Goal: Transaction & Acquisition: Purchase product/service

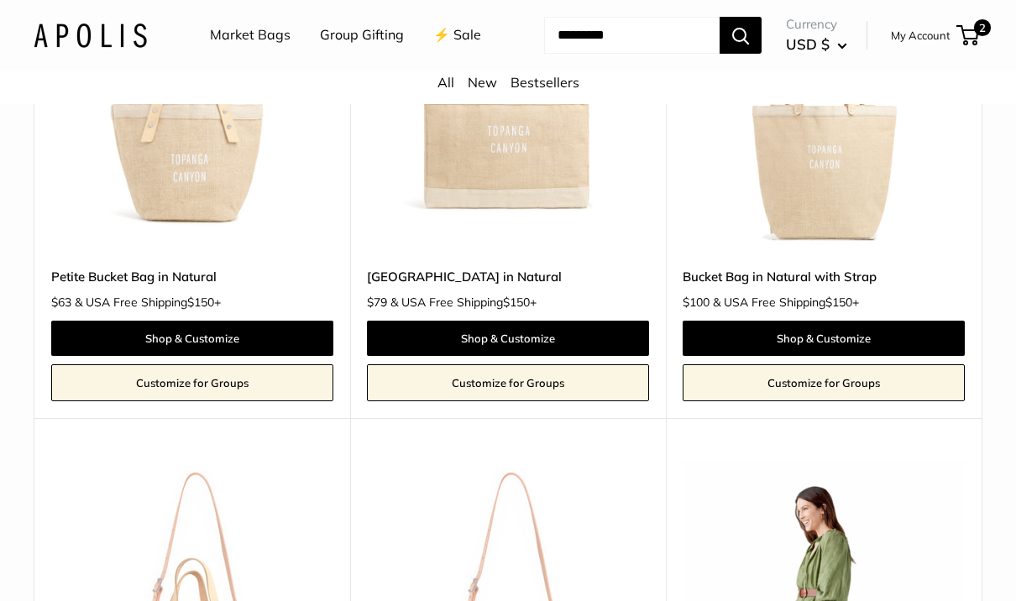
scroll to position [1344, 0]
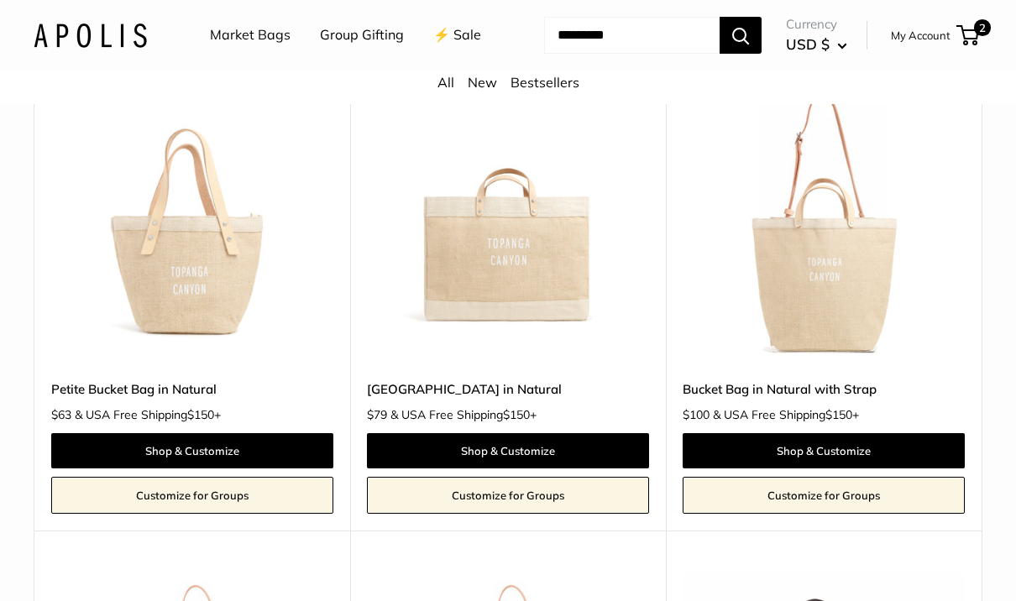
click at [855, 287] on img at bounding box center [824, 222] width 282 height 282
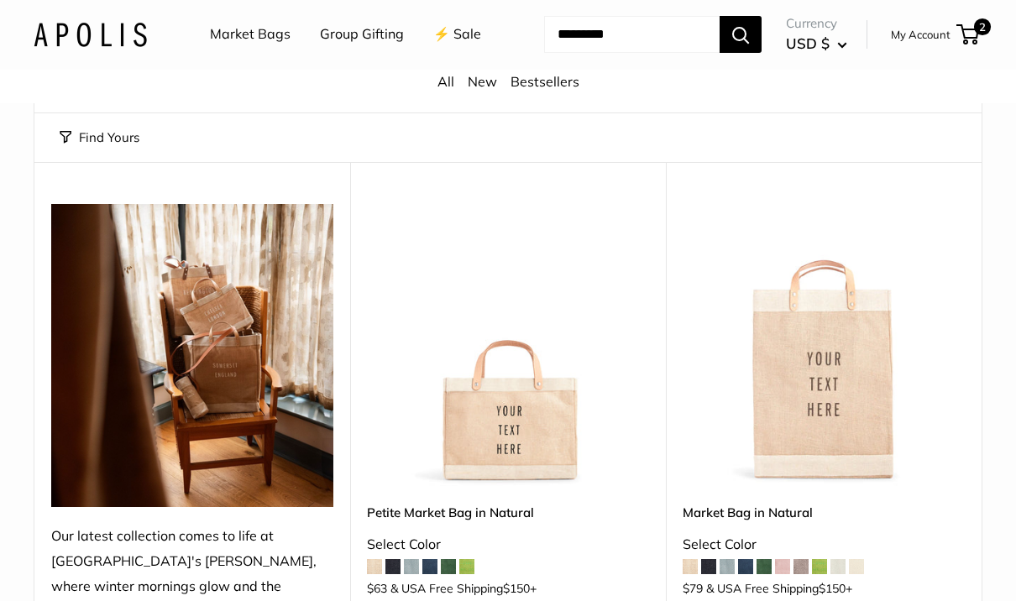
scroll to position [0, 0]
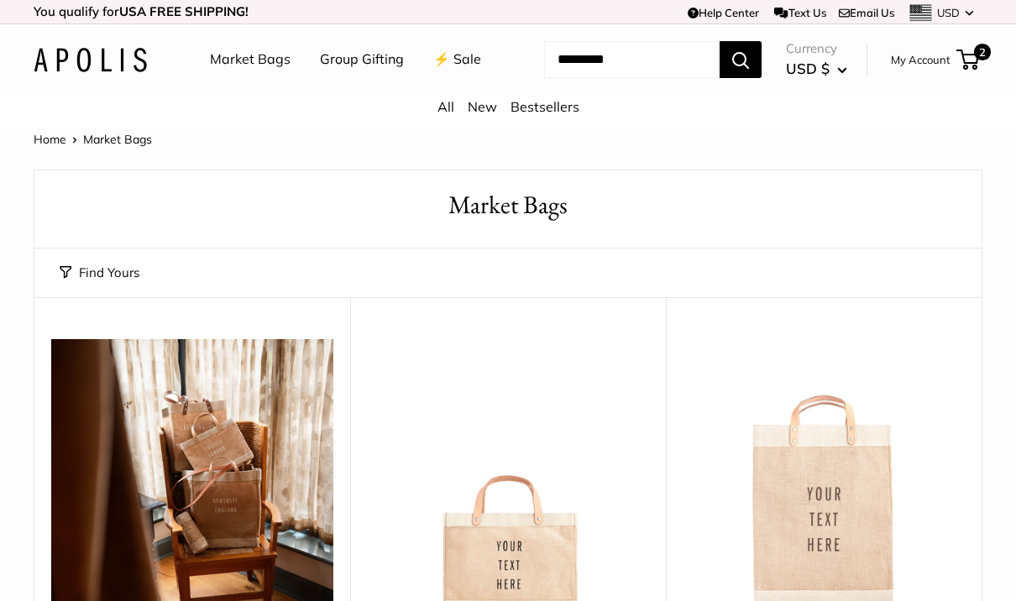
click at [439, 115] on link "All" at bounding box center [446, 106] width 17 height 17
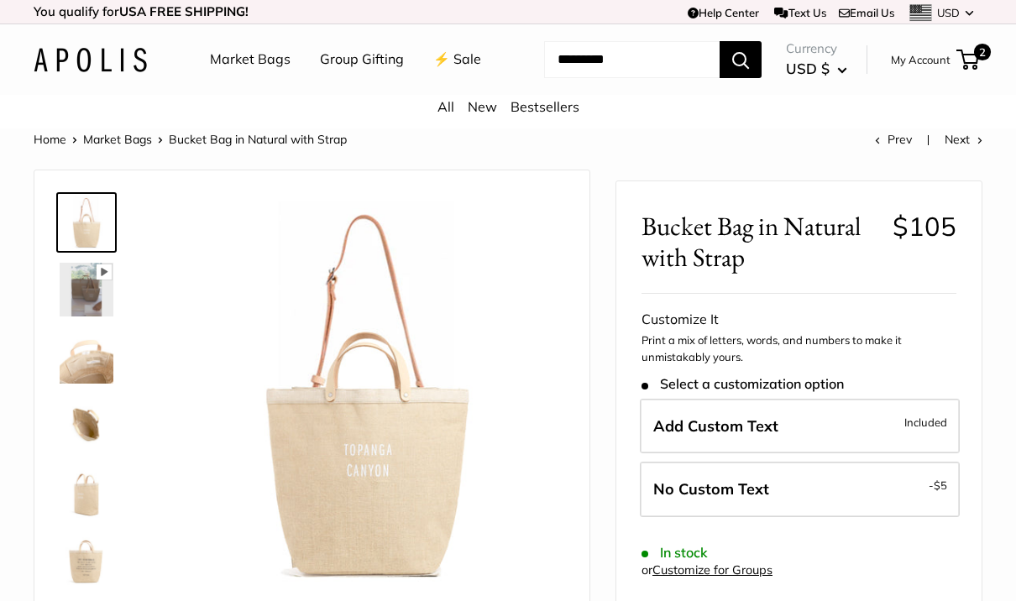
click at [81, 317] on img at bounding box center [87, 290] width 54 height 54
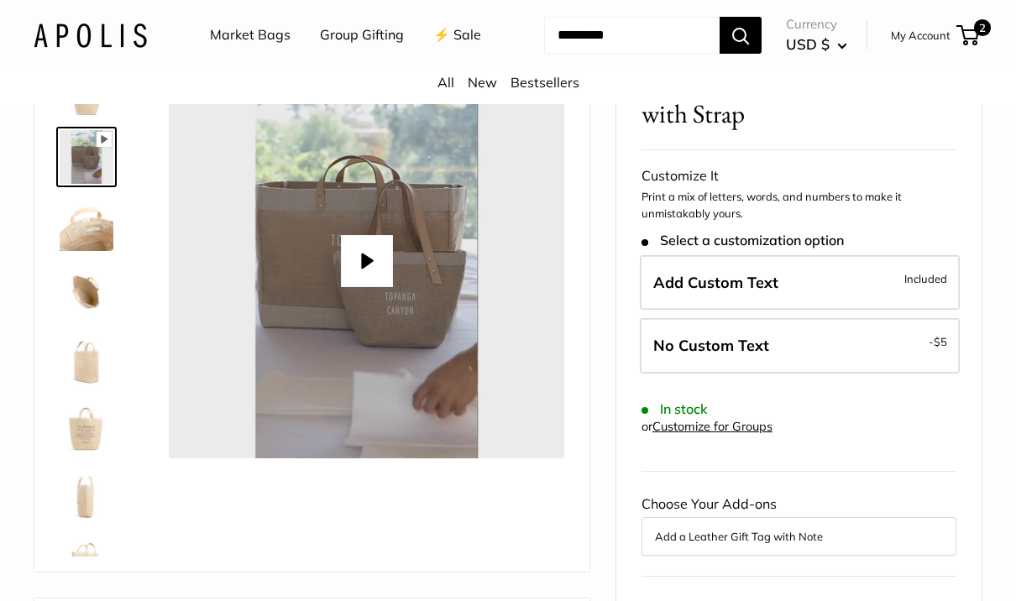
scroll to position [132, 0]
click at [86, 319] on img at bounding box center [87, 292] width 54 height 54
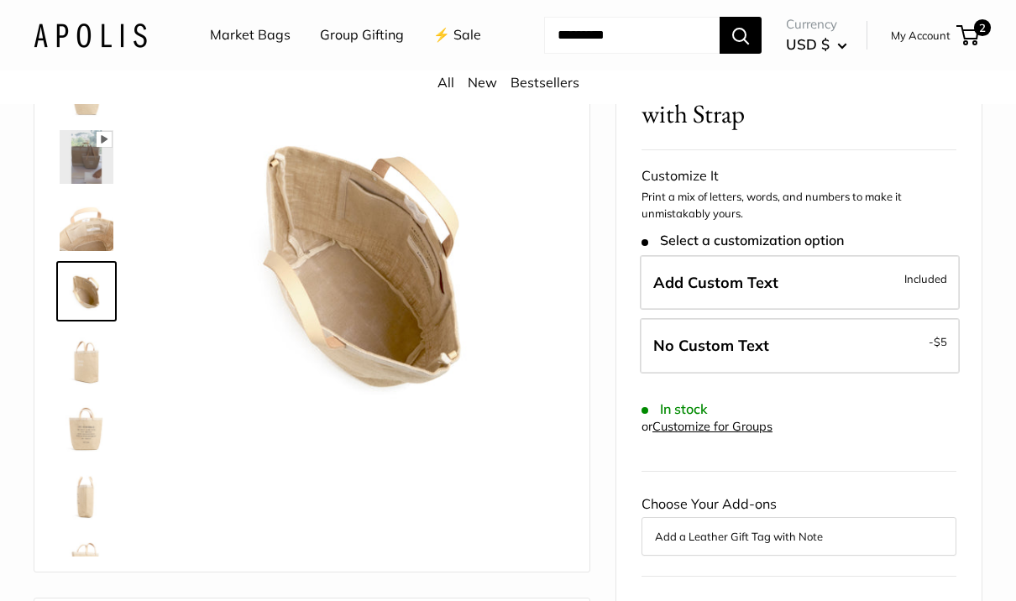
click at [93, 453] on img at bounding box center [87, 426] width 54 height 54
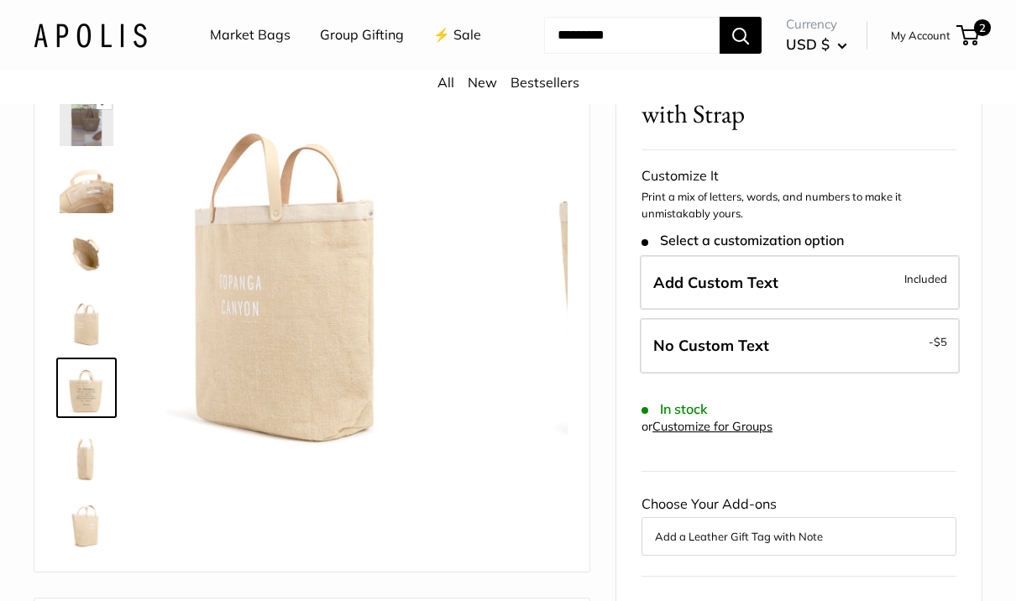
scroll to position [40, 0]
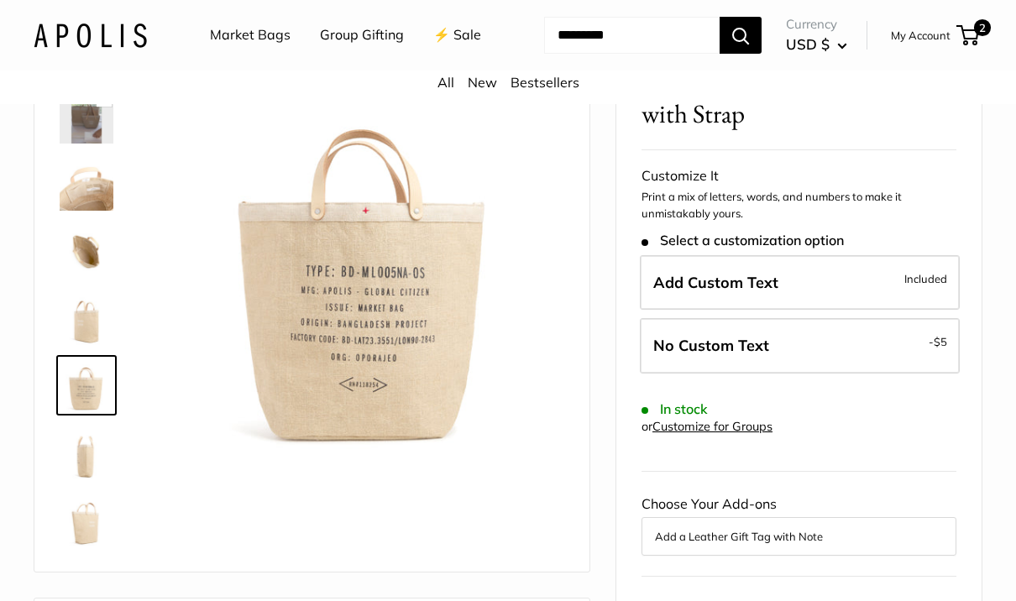
click at [91, 547] on img at bounding box center [87, 520] width 54 height 54
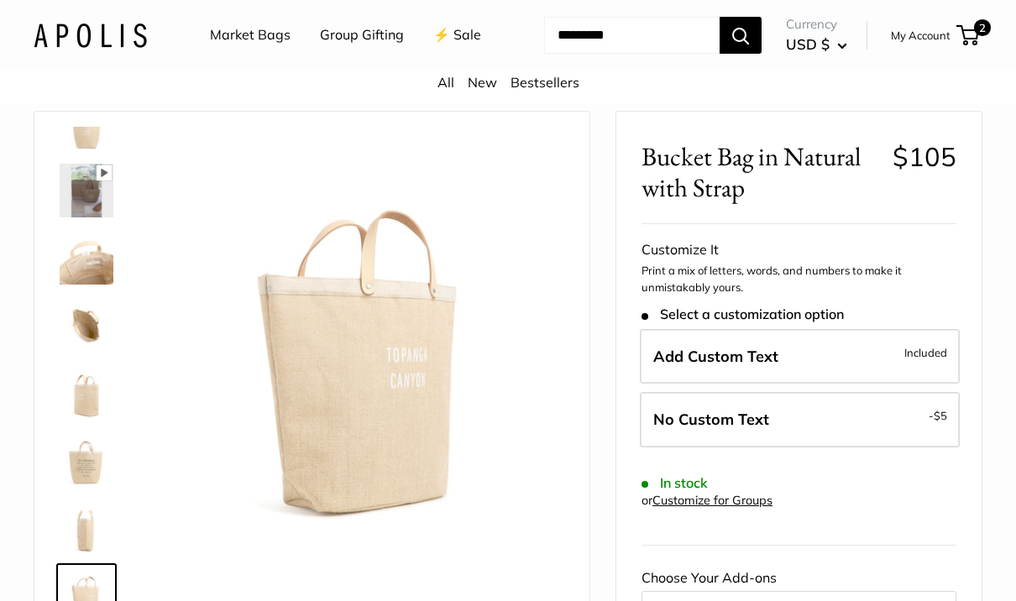
scroll to position [0, 0]
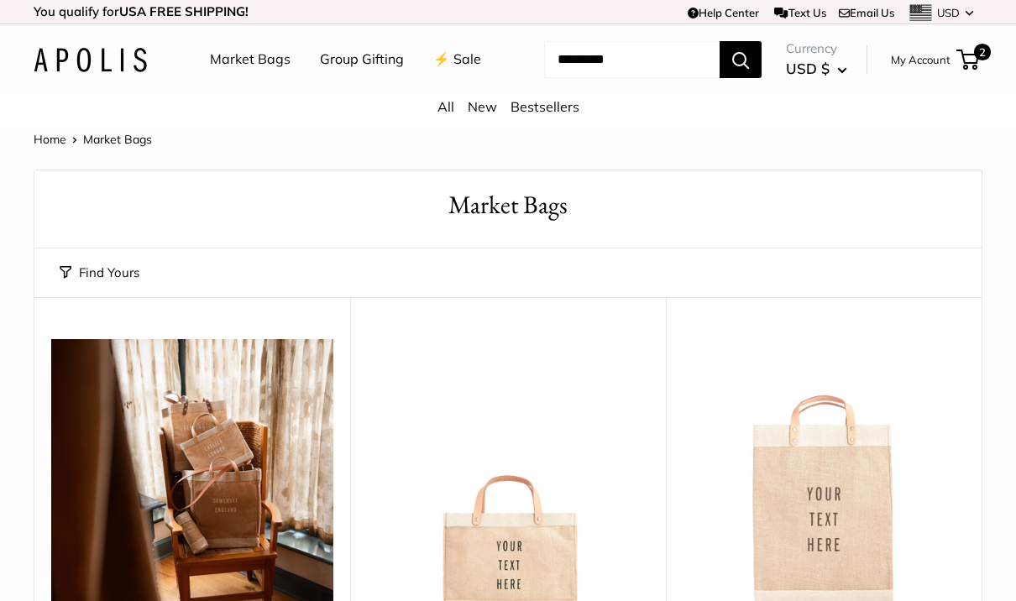
click at [543, 115] on link "Bestsellers" at bounding box center [545, 106] width 69 height 17
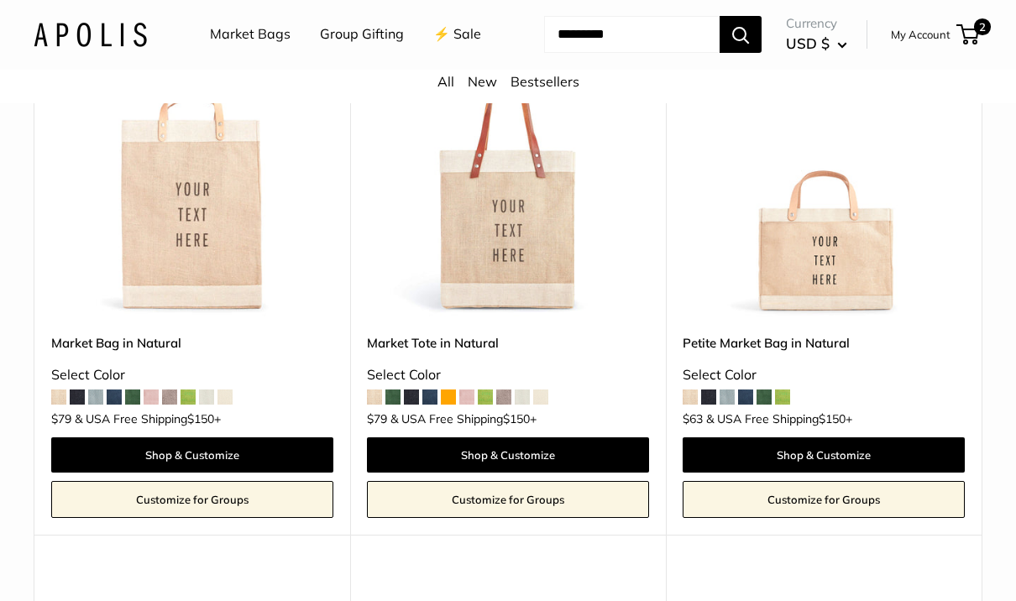
scroll to position [305, 0]
click at [543, 316] on img at bounding box center [508, 175] width 282 height 282
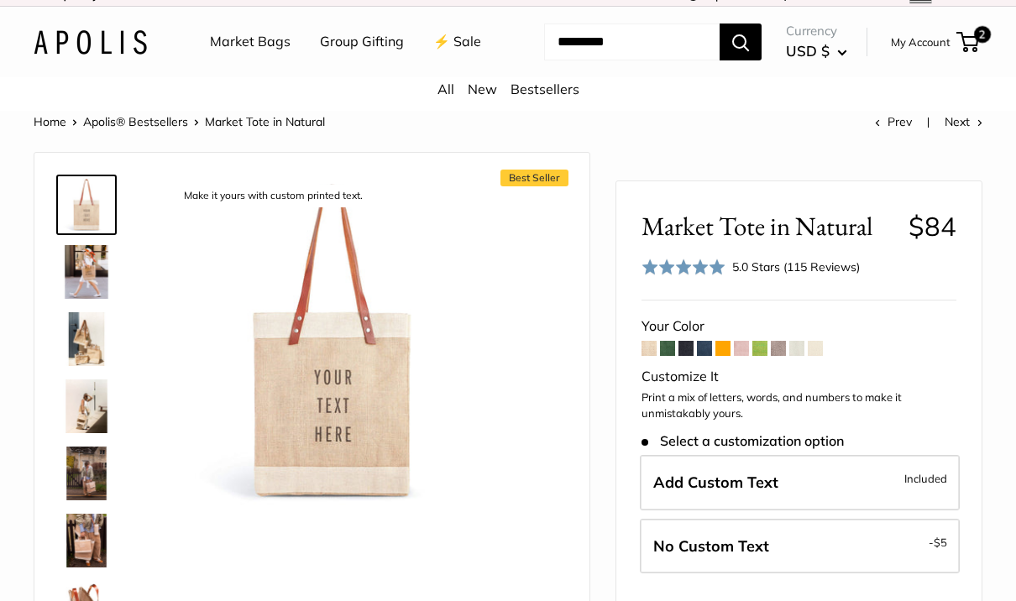
scroll to position [71, 0]
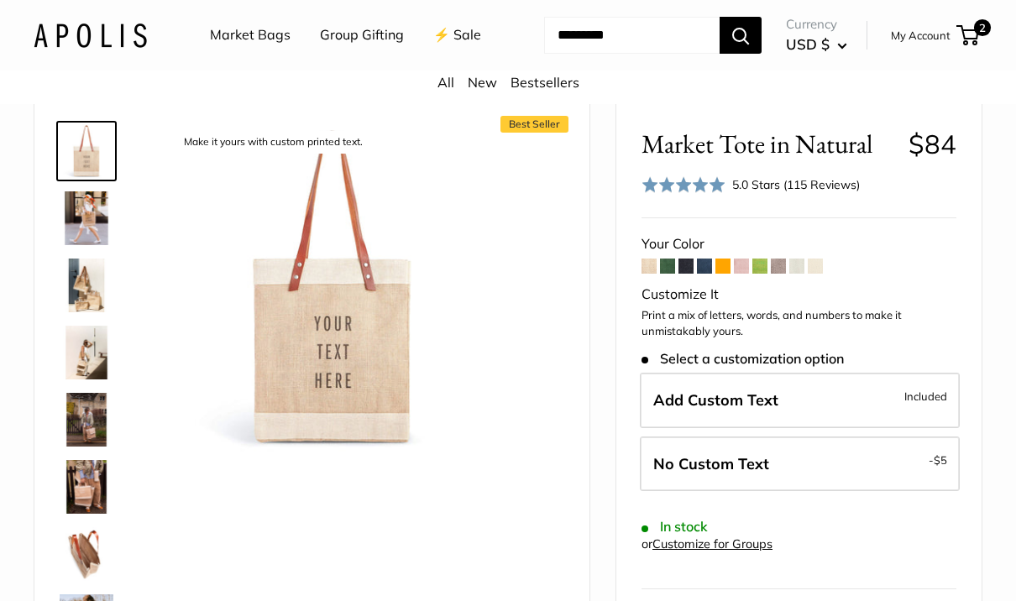
click at [784, 274] on span at bounding box center [778, 266] width 15 height 15
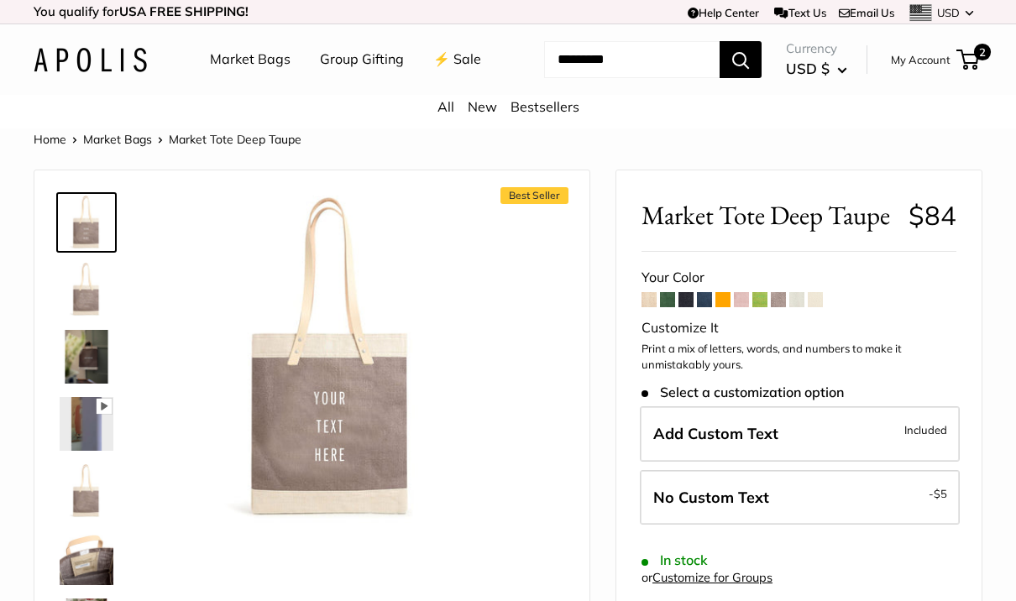
click at [129, 147] on link "Market Bags" at bounding box center [117, 139] width 69 height 15
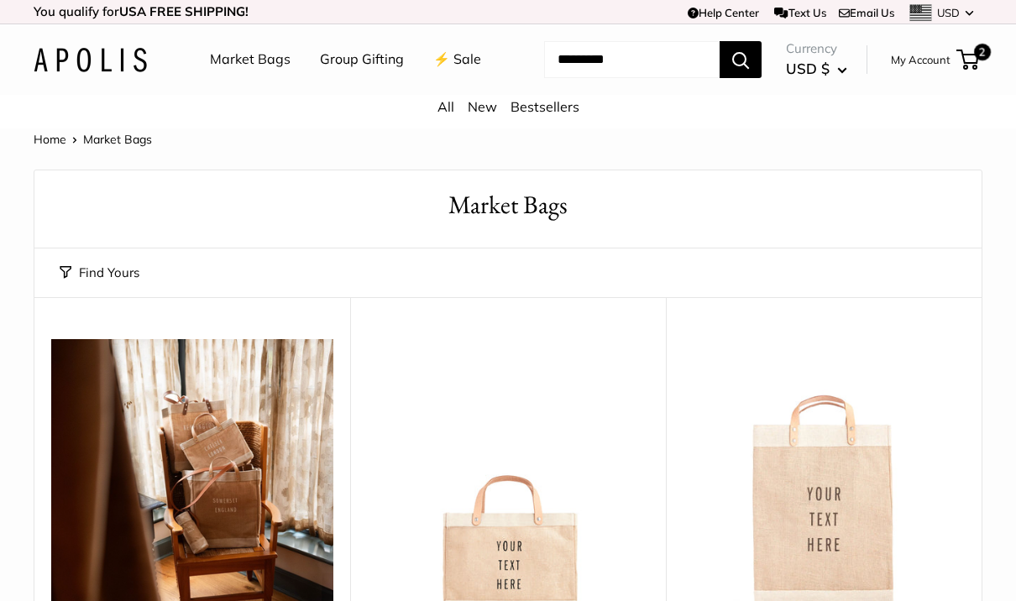
click at [656, 78] on input "Search..." at bounding box center [632, 59] width 176 height 37
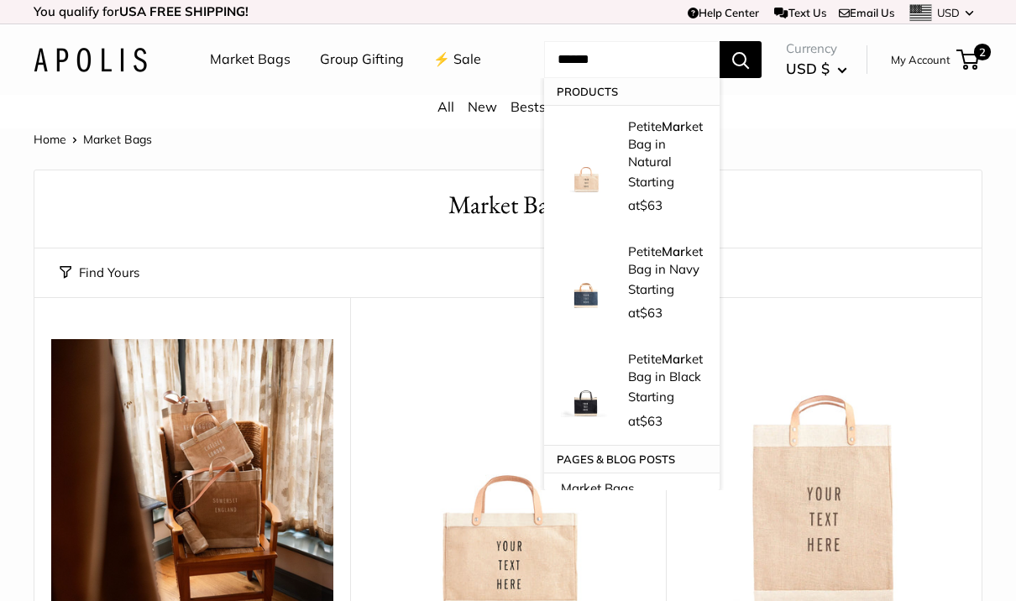
click at [936, 70] on link "My Account" at bounding box center [921, 60] width 60 height 20
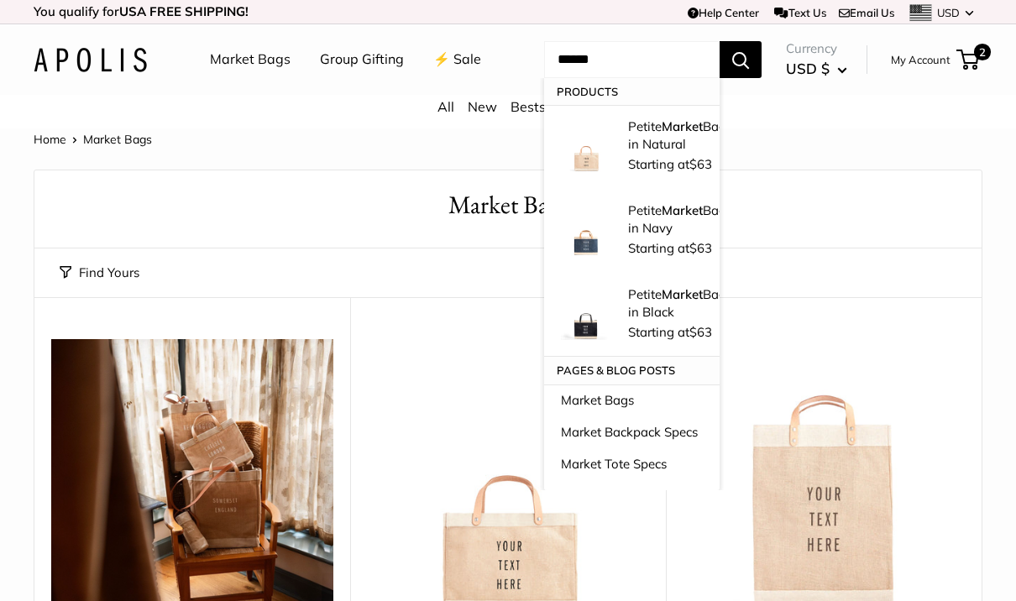
click at [658, 78] on input "******" at bounding box center [632, 59] width 176 height 37
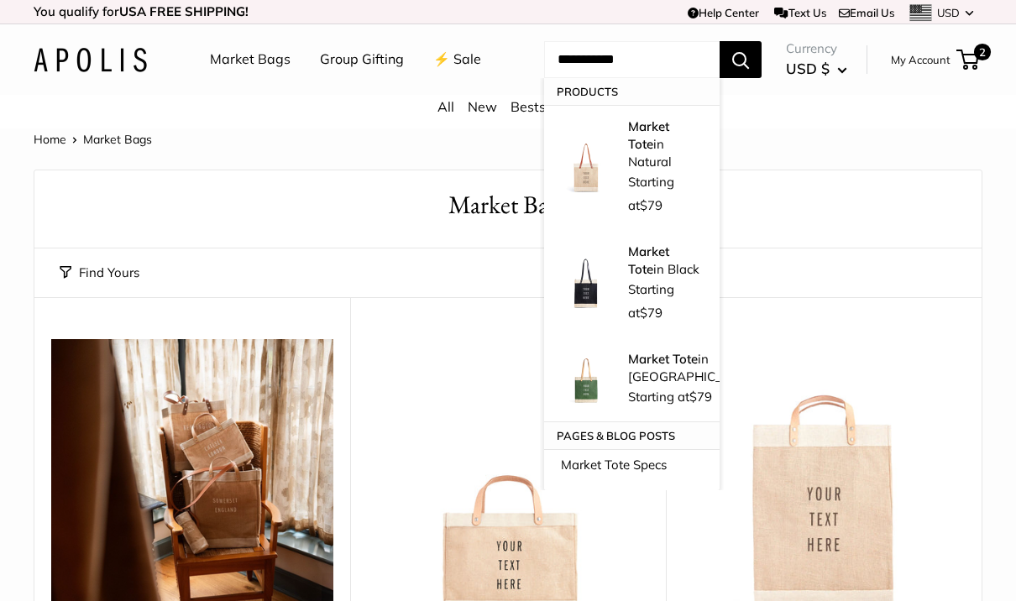
type input "**********"
click at [747, 78] on button "Search" at bounding box center [741, 59] width 42 height 37
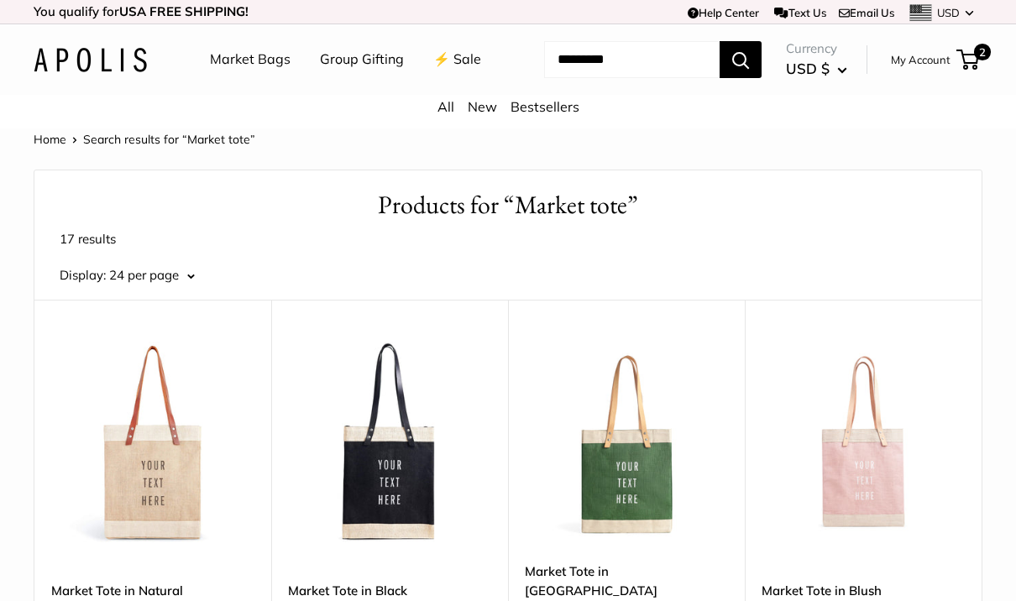
click at [983, 60] on span "2" at bounding box center [982, 52] width 17 height 17
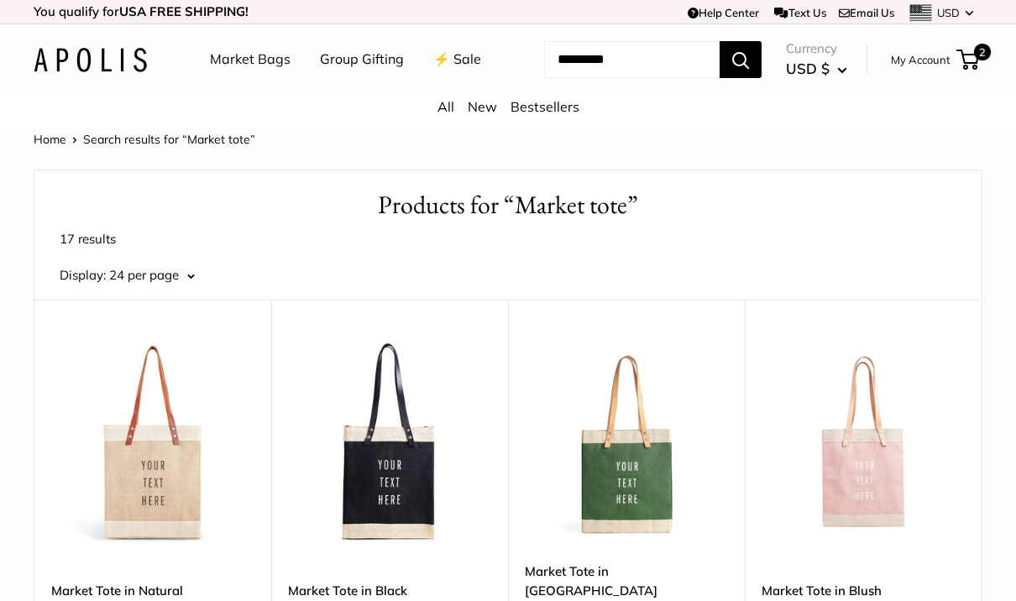
scroll to position [358, 0]
click at [979, 60] on span "2" at bounding box center [982, 52] width 17 height 17
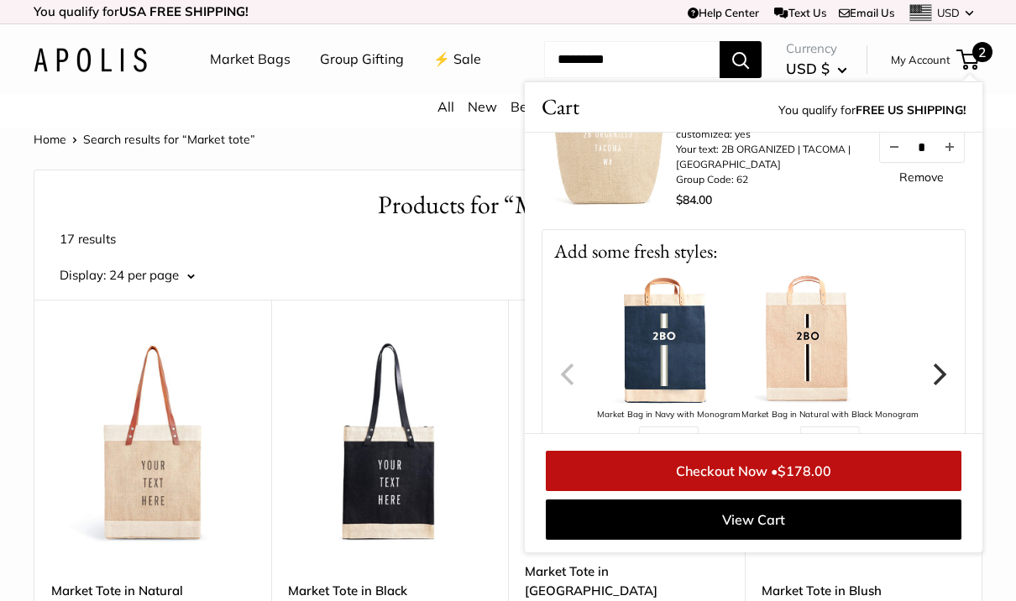
scroll to position [0, 0]
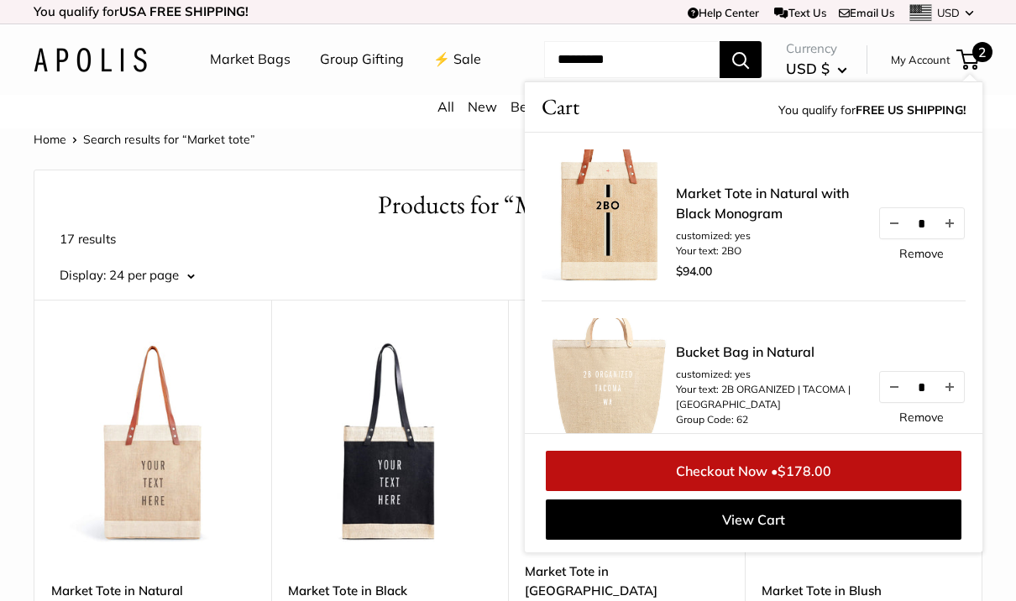
click at [921, 260] on link "Remove" at bounding box center [922, 254] width 45 height 12
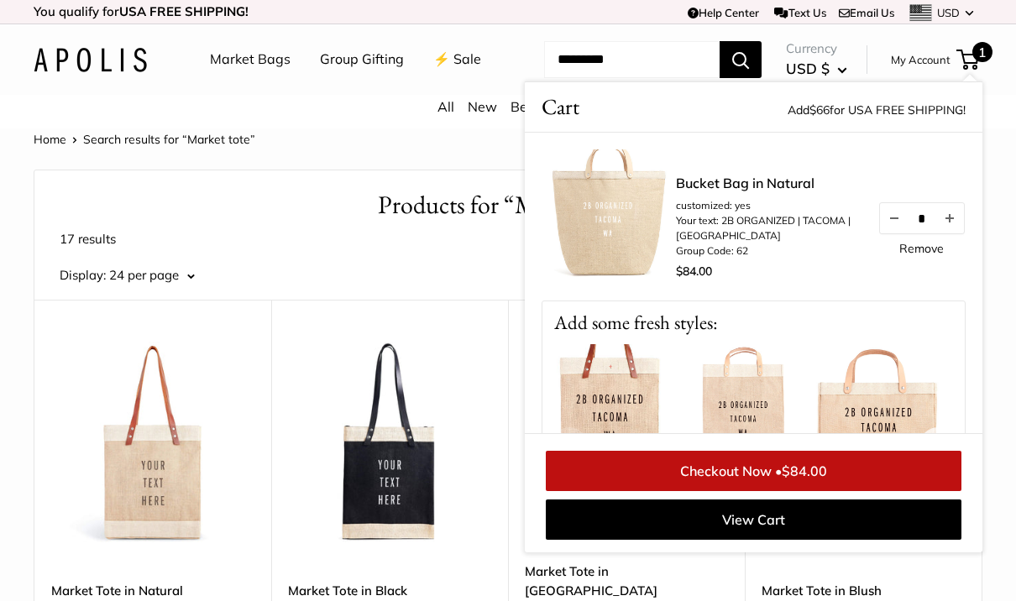
click at [929, 254] on link "Remove" at bounding box center [922, 249] width 45 height 12
